Goal: Transaction & Acquisition: Subscribe to service/newsletter

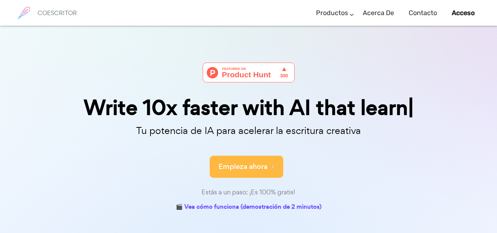
click at [271, 170] on button "Empieza ahora" at bounding box center [247, 167] width 74 height 22
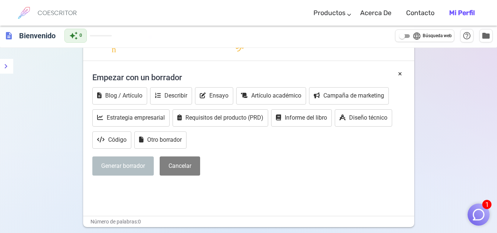
scroll to position [131, 0]
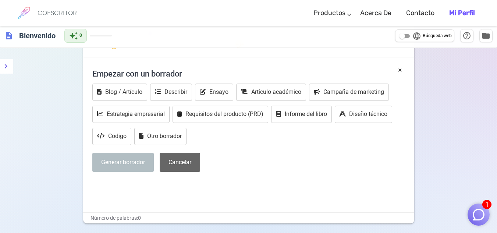
click at [180, 162] on font "Cancelar" at bounding box center [180, 162] width 23 height 7
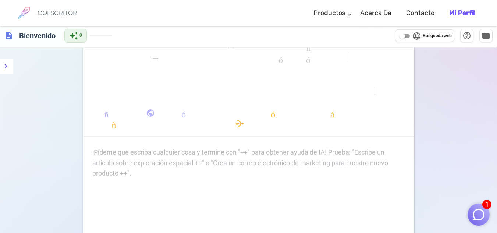
scroll to position [0, 0]
